Goal: Information Seeking & Learning: Learn about a topic

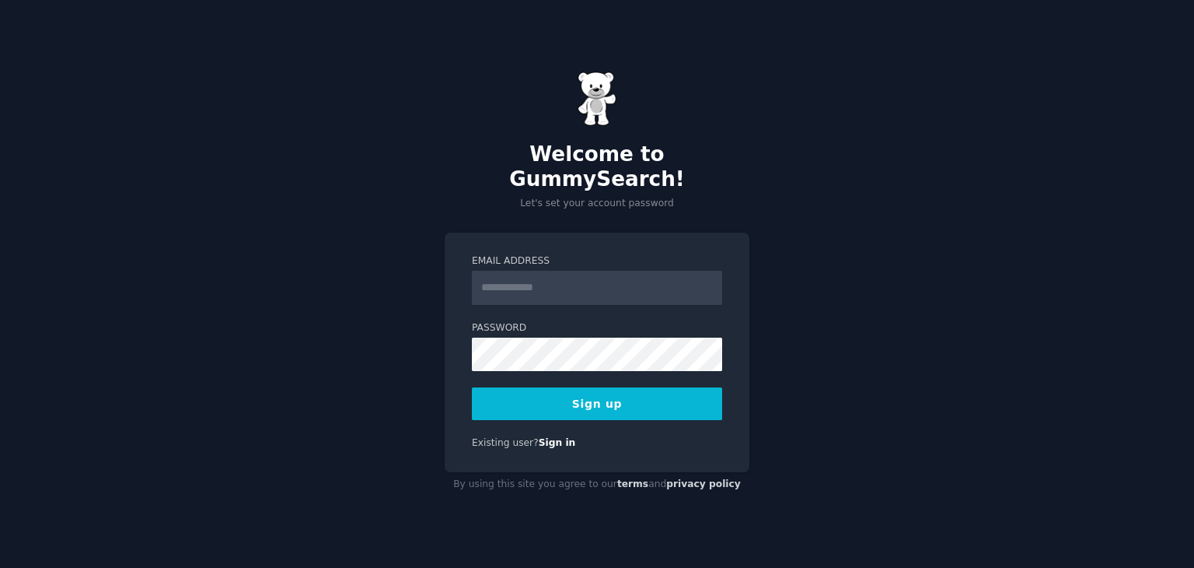
click at [553, 284] on input "Email Address" at bounding box center [597, 288] width 250 height 34
type input "**********"
click at [617, 390] on button "Sign up" at bounding box center [597, 403] width 250 height 33
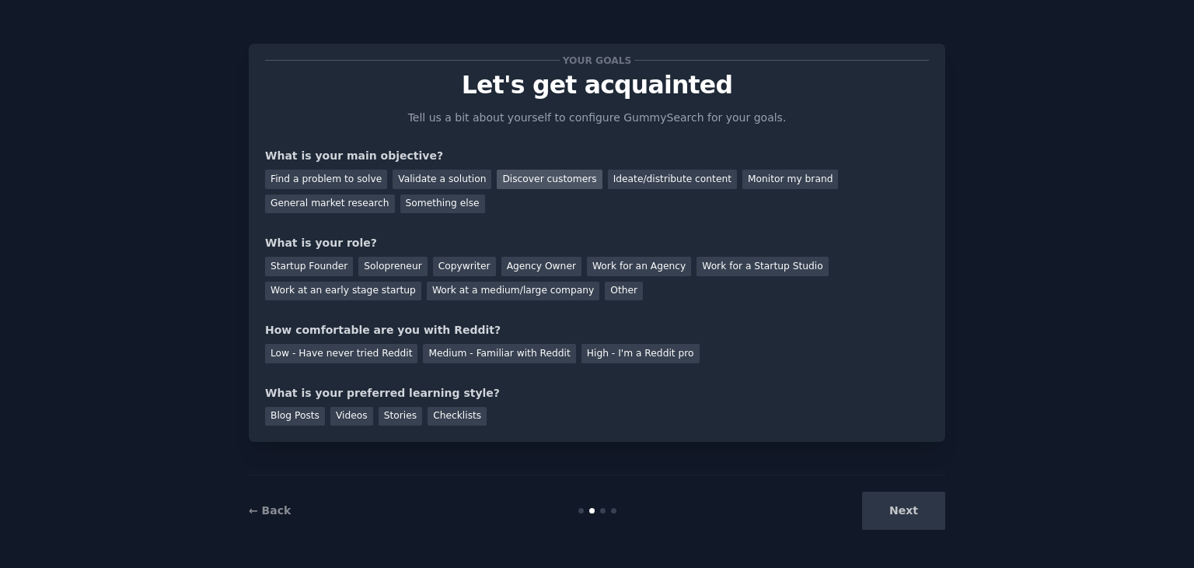
click at [531, 171] on div "Discover customers" at bounding box center [549, 179] width 105 height 19
click at [391, 271] on div "Solopreneur" at bounding box center [392, 266] width 68 height 19
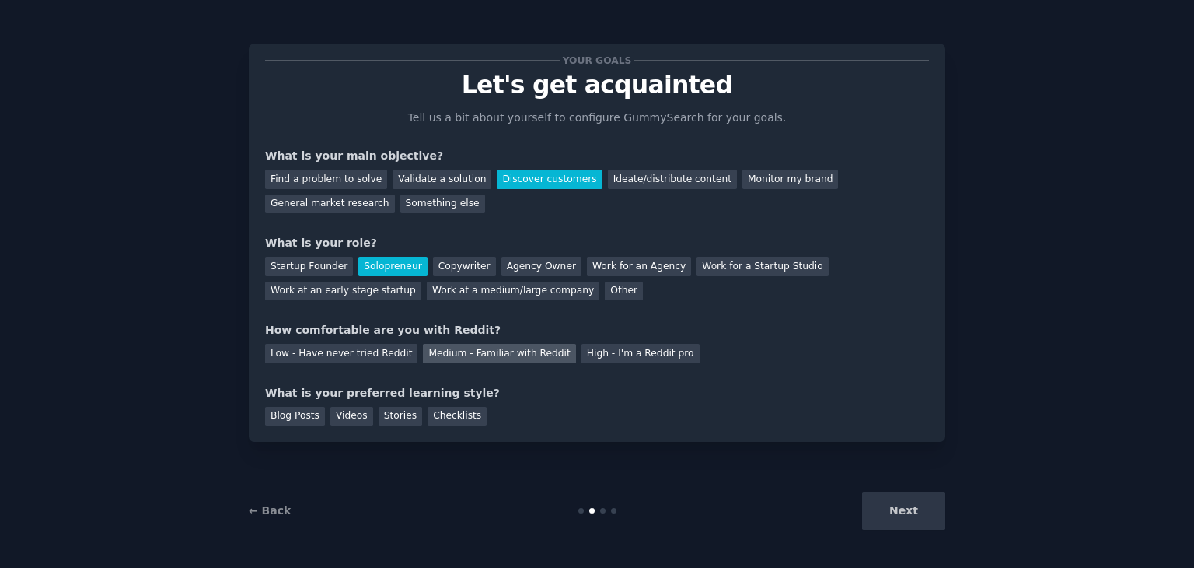
click at [491, 352] on div "Medium - Familiar with Reddit" at bounding box center [499, 353] width 152 height 19
click at [306, 417] on div "Blog Posts" at bounding box center [295, 416] width 60 height 19
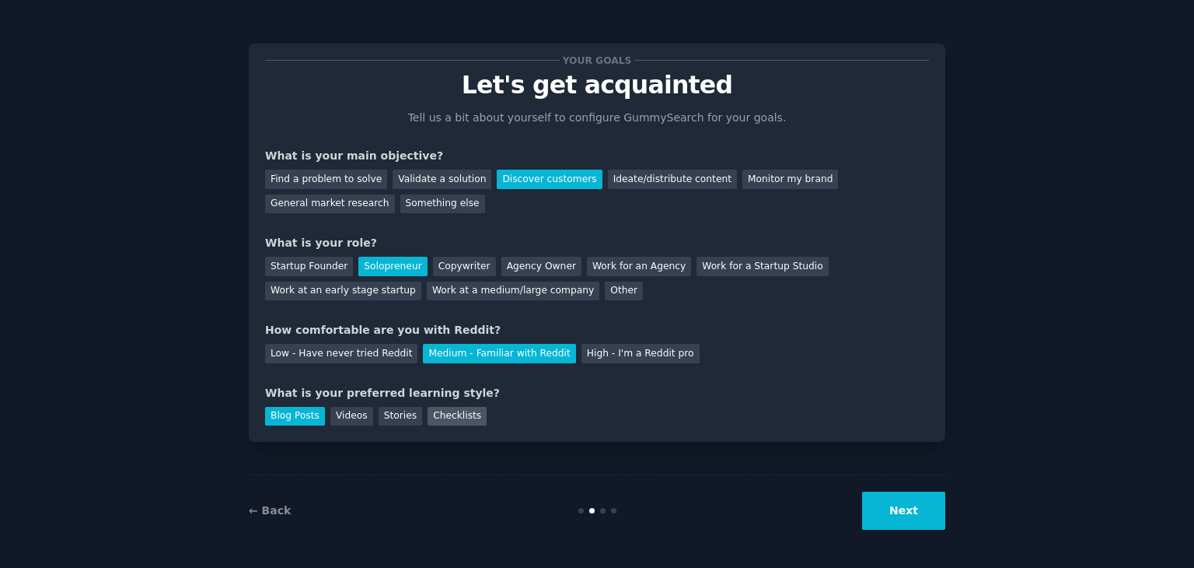
click at [446, 421] on div "Checklists" at bounding box center [457, 416] width 59 height 19
click at [905, 512] on button "Next" at bounding box center [903, 510] width 83 height 38
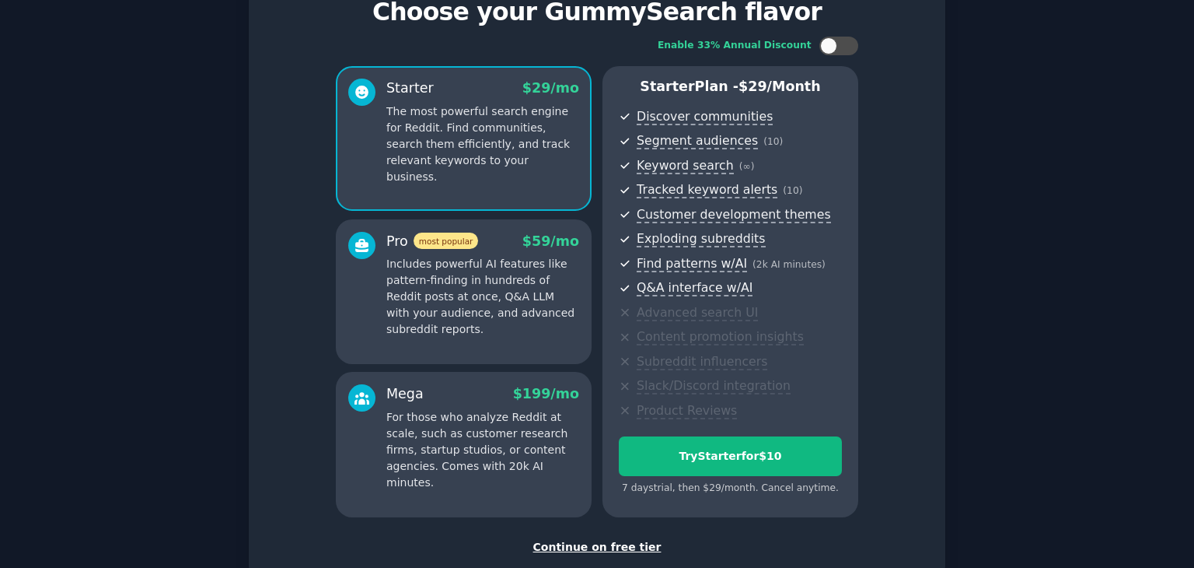
scroll to position [75, 0]
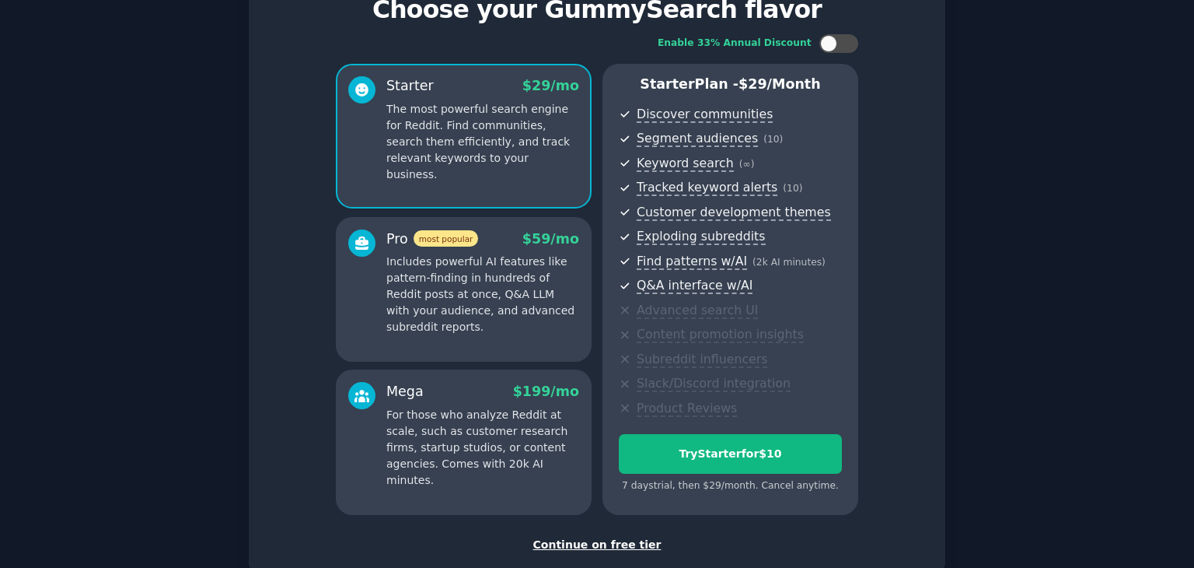
click at [589, 540] on div "Continue on free tier" at bounding box center [597, 545] width 664 height 16
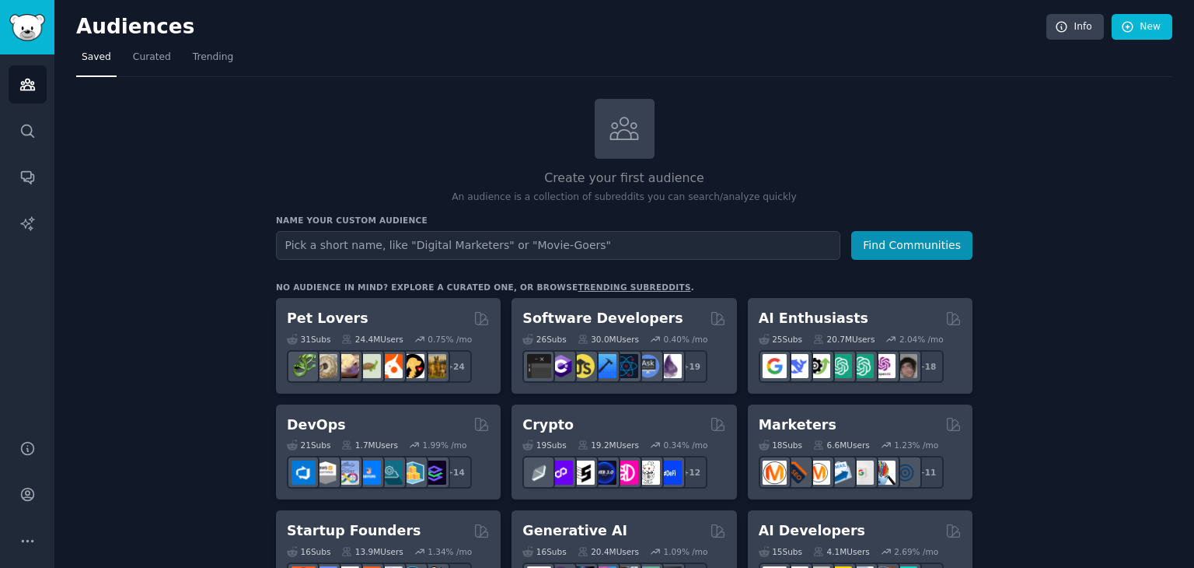
click at [407, 247] on input "text" at bounding box center [558, 245] width 565 height 29
type input "English Jobs"
click at [851, 231] on button "Find Communities" at bounding box center [911, 245] width 121 height 29
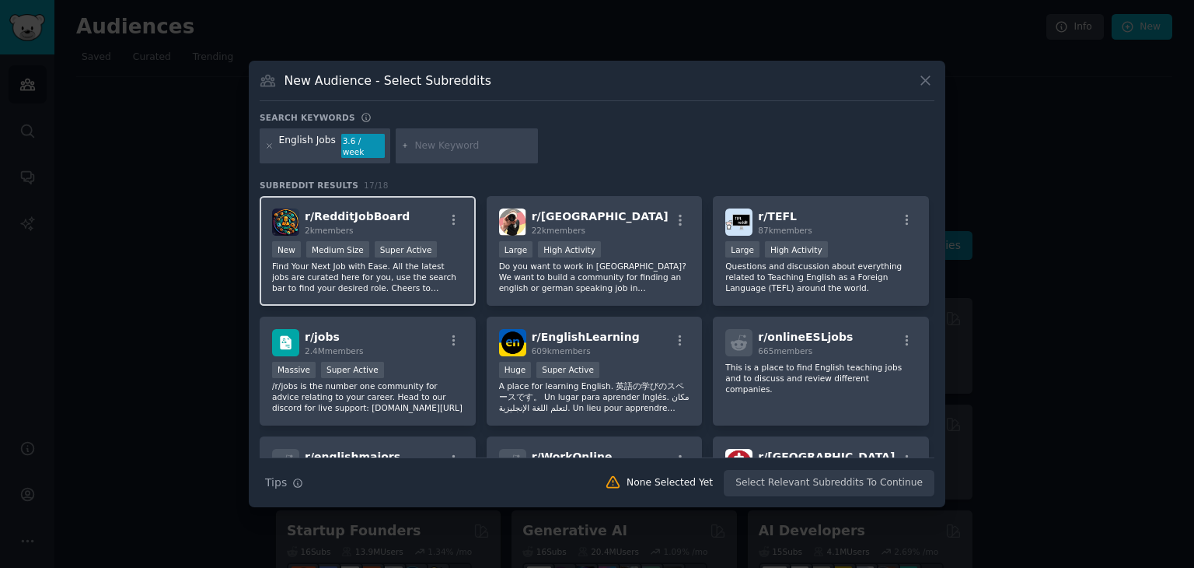
click at [446, 222] on div at bounding box center [453, 222] width 19 height 19
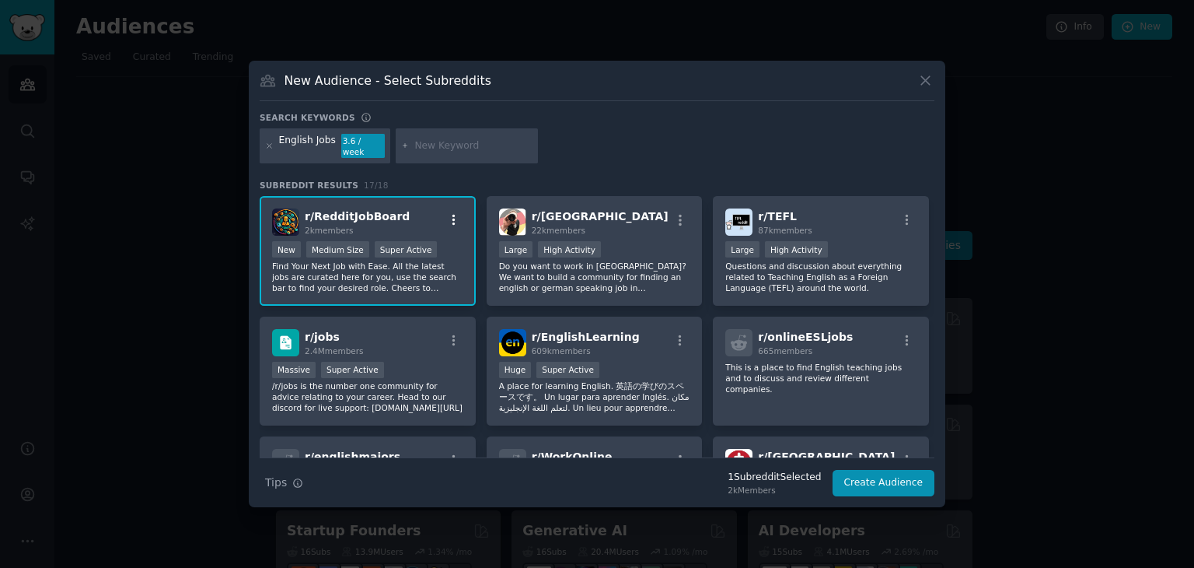
click at [453, 215] on icon "button" at bounding box center [454, 220] width 14 height 14
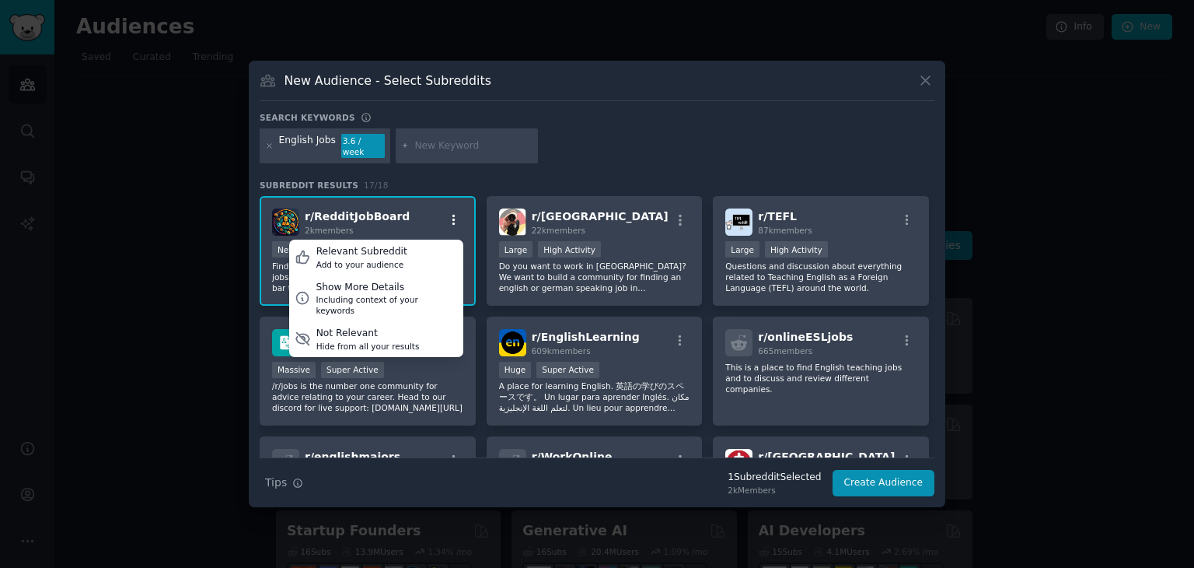
click at [453, 215] on icon "button" at bounding box center [454, 220] width 3 height 11
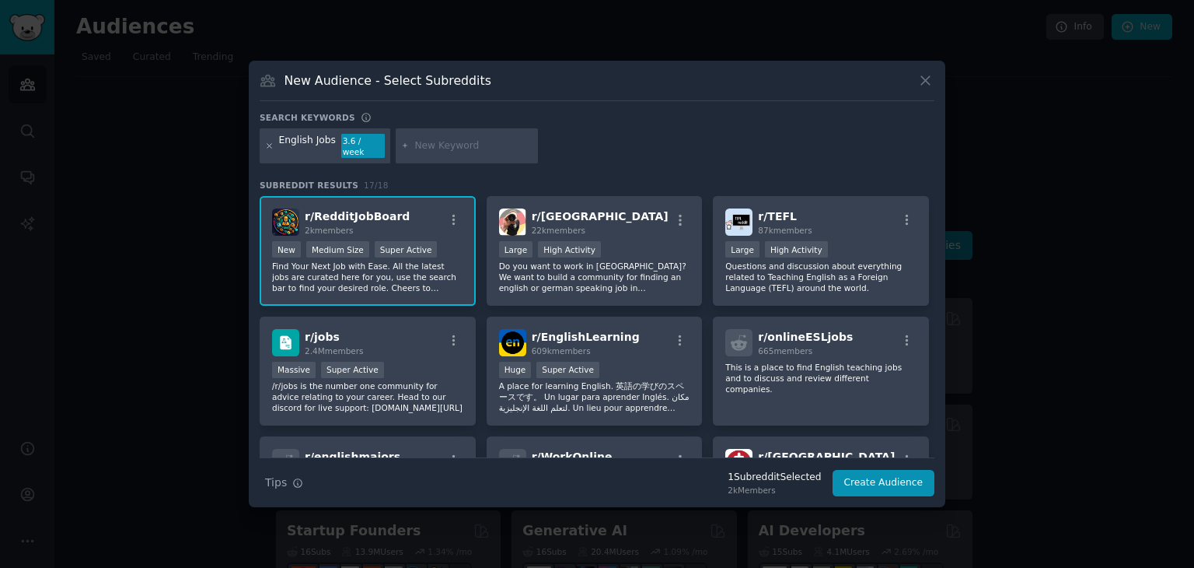
click at [265, 144] on icon at bounding box center [269, 146] width 9 height 9
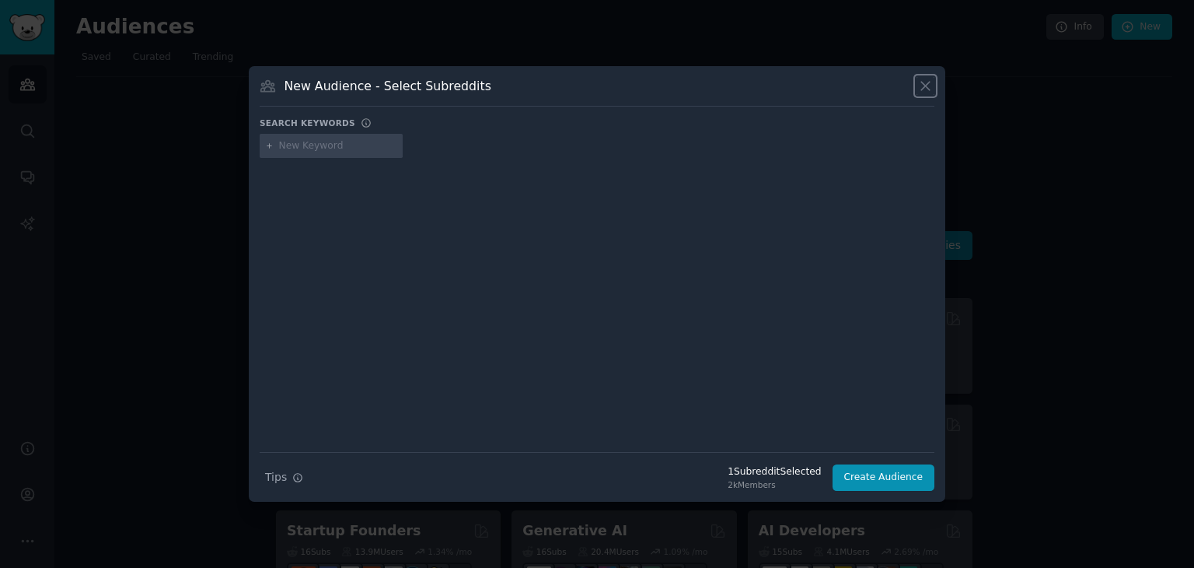
click at [924, 91] on icon at bounding box center [926, 86] width 16 height 16
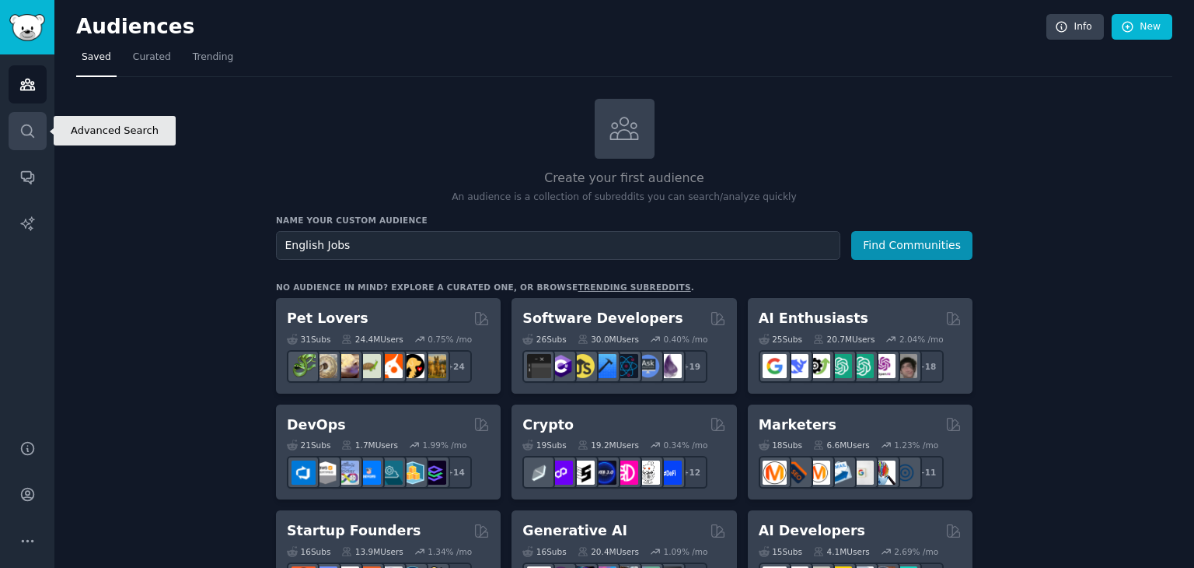
click at [24, 135] on icon "Sidebar" at bounding box center [27, 131] width 16 height 16
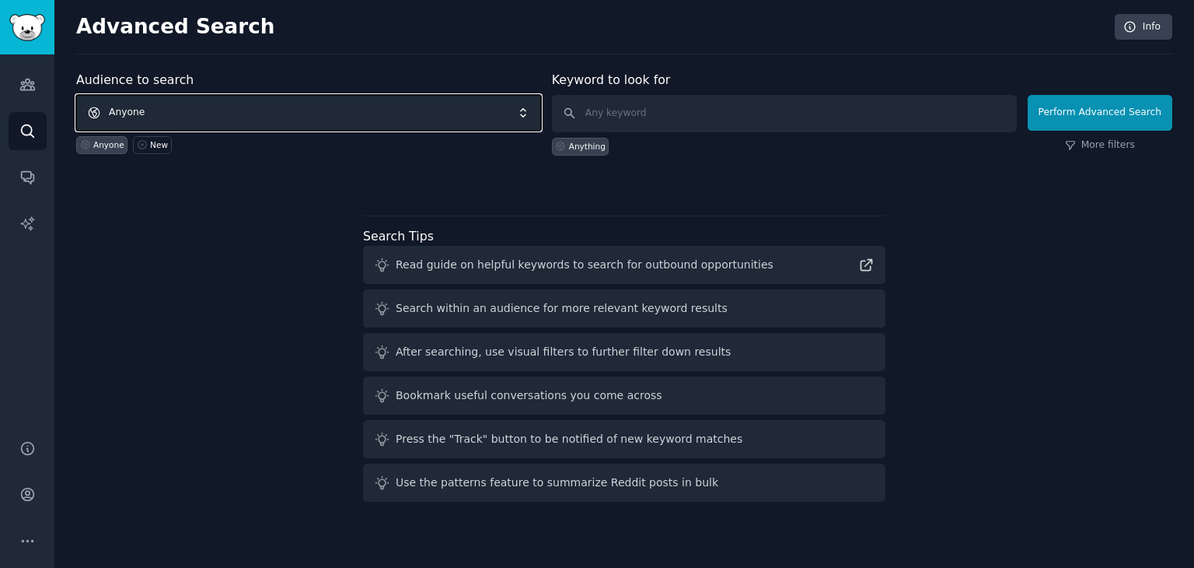
click at [309, 108] on span "Anyone" at bounding box center [308, 113] width 465 height 36
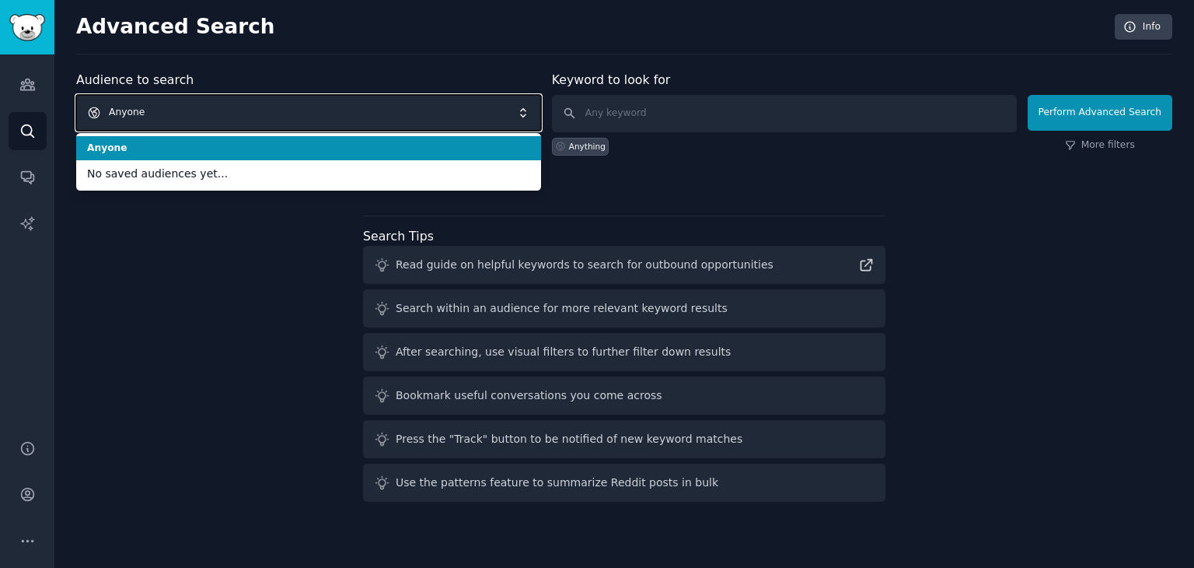
click at [309, 108] on span "Anyone" at bounding box center [308, 113] width 465 height 36
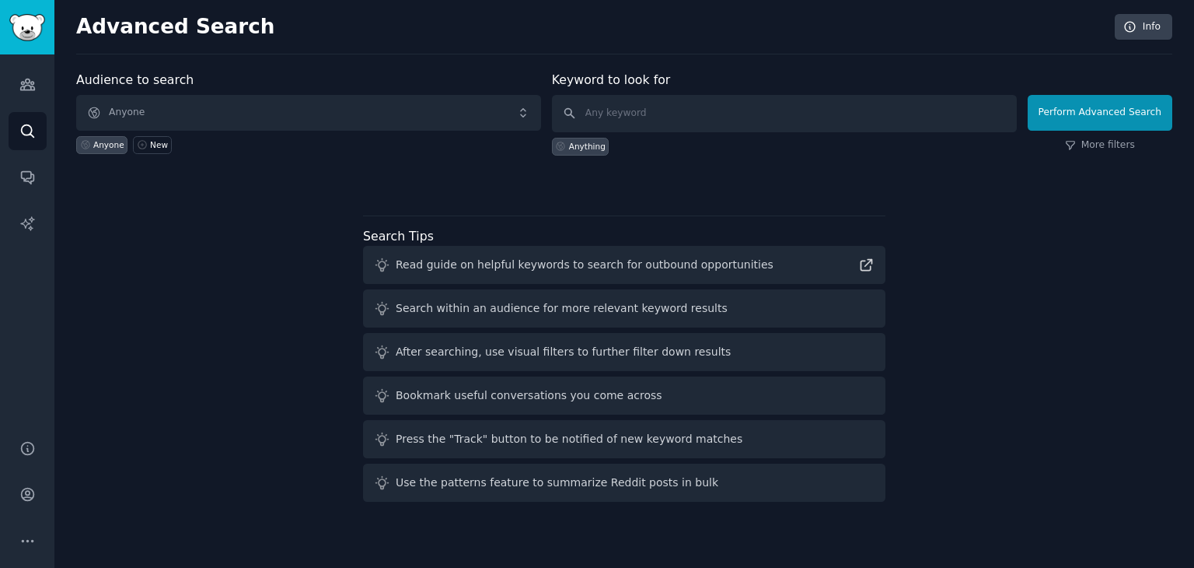
click at [731, 132] on div "Anything" at bounding box center [784, 143] width 465 height 23
click at [708, 114] on input "text" at bounding box center [784, 113] width 465 height 37
type input "english jobs"
click button "Perform Advanced Search" at bounding box center [1100, 113] width 145 height 36
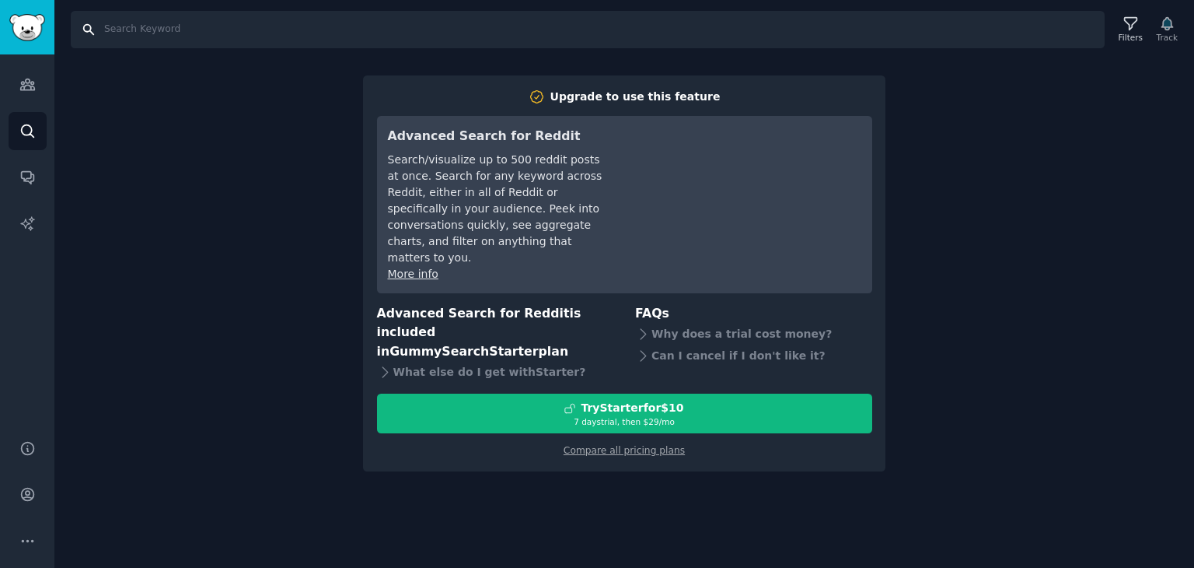
click at [149, 30] on input "Search" at bounding box center [588, 29] width 1034 height 37
type input "linkedin english"
click at [28, 82] on icon "Sidebar" at bounding box center [27, 84] width 14 height 11
